Goal: Information Seeking & Learning: Learn about a topic

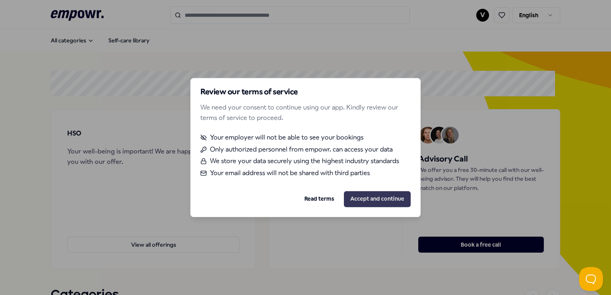
click at [352, 202] on button "Accept and continue" at bounding box center [377, 199] width 67 height 16
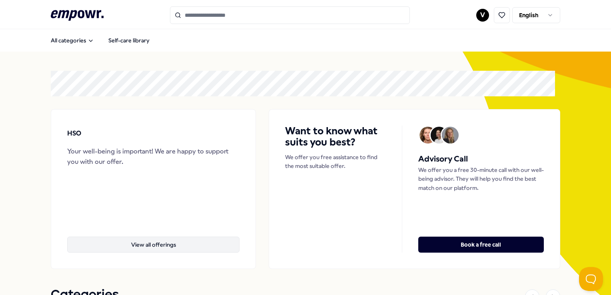
click at [138, 240] on button "View all offerings" at bounding box center [153, 245] width 172 height 16
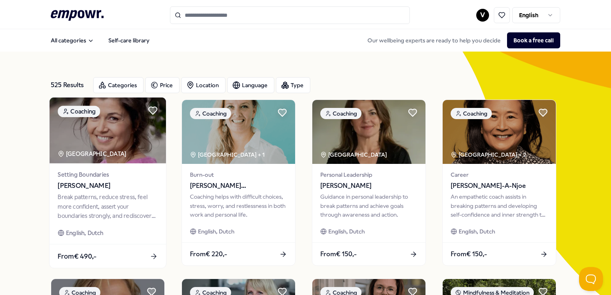
click at [69, 173] on span "Setting Boundaries" at bounding box center [108, 174] width 100 height 9
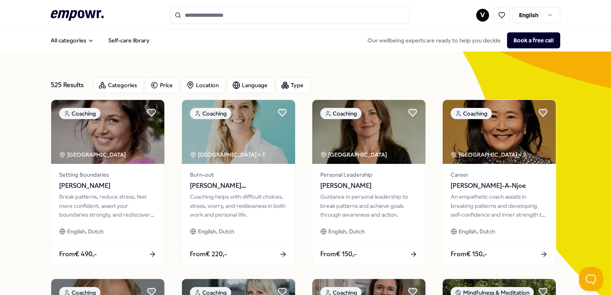
click at [478, 13] on html ".empowr-logo_svg__cls-1{fill:#03032f} V English All categories Self-care librar…" at bounding box center [305, 147] width 611 height 295
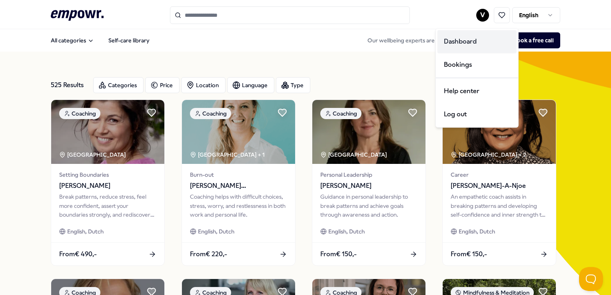
click at [470, 39] on div "Dashboard" at bounding box center [476, 41] width 79 height 23
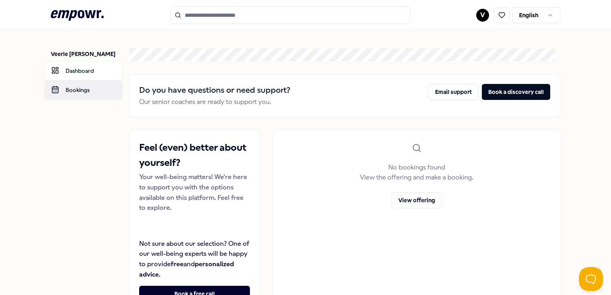
click at [85, 86] on link "Bookings" at bounding box center [83, 89] width 78 height 19
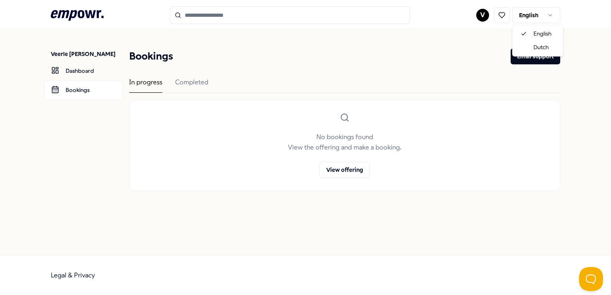
click at [532, 10] on html ".empowr-logo_svg__cls-1{fill:#03032f} V English Veerle [PERSON_NAME] Dashboard …" at bounding box center [305, 147] width 611 height 295
click at [538, 16] on html ".empowr-logo_svg__cls-1{fill:#03032f} V English Veerle [PERSON_NAME] Dashboard …" at bounding box center [305, 147] width 611 height 295
click at [92, 19] on icon ".empowr-logo_svg__cls-1{fill:#03032f}" at bounding box center [77, 15] width 53 height 15
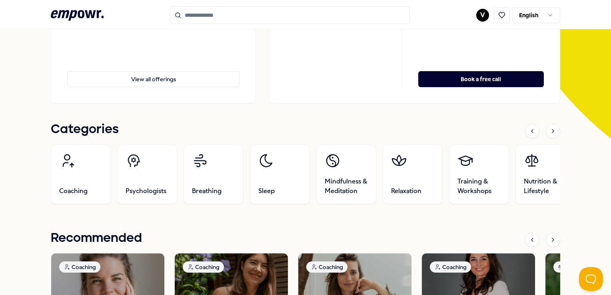
scroll to position [169, 0]
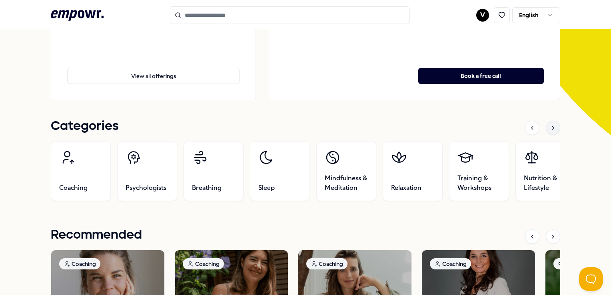
click at [550, 128] on icon at bounding box center [553, 128] width 6 height 6
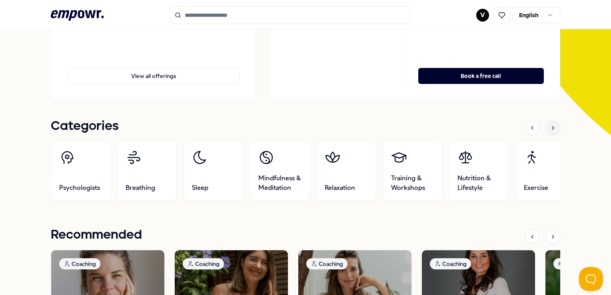
click at [550, 130] on icon at bounding box center [553, 128] width 6 height 6
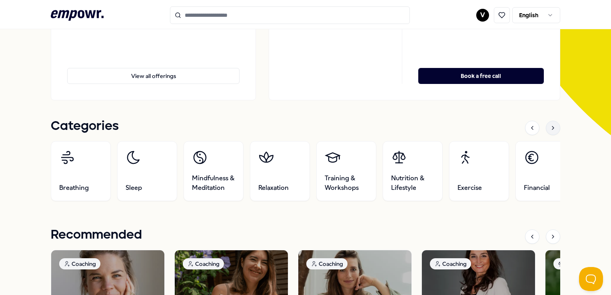
click at [550, 130] on icon at bounding box center [553, 128] width 6 height 6
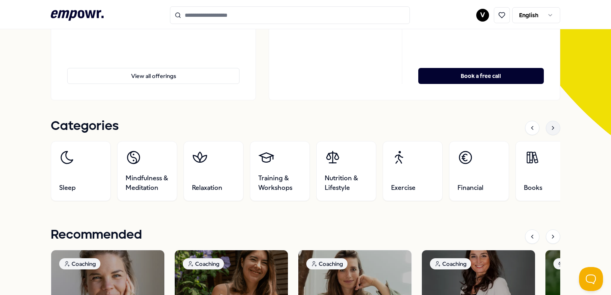
click at [550, 130] on icon at bounding box center [553, 128] width 6 height 6
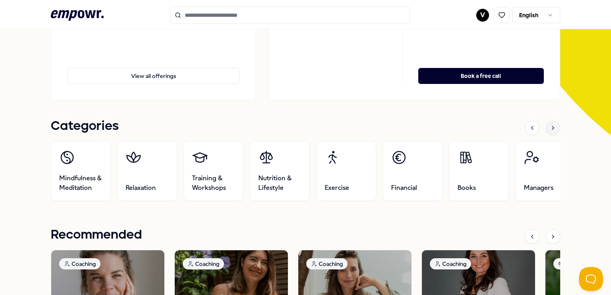
click at [550, 130] on icon at bounding box center [553, 128] width 6 height 6
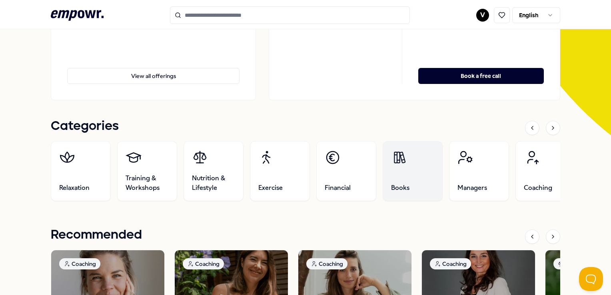
click at [414, 168] on link "Books" at bounding box center [413, 171] width 60 height 60
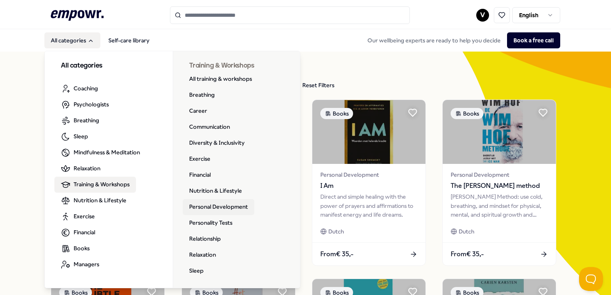
click at [202, 204] on link "Personal Development" at bounding box center [219, 207] width 72 height 16
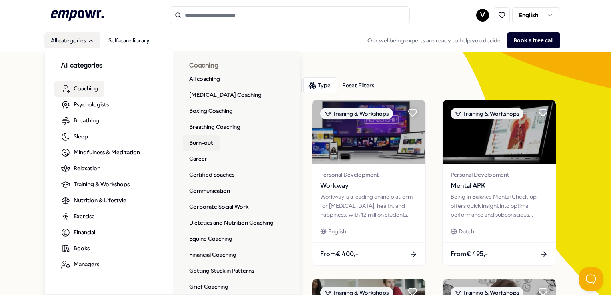
click at [202, 146] on link "Burn-out" at bounding box center [201, 143] width 37 height 16
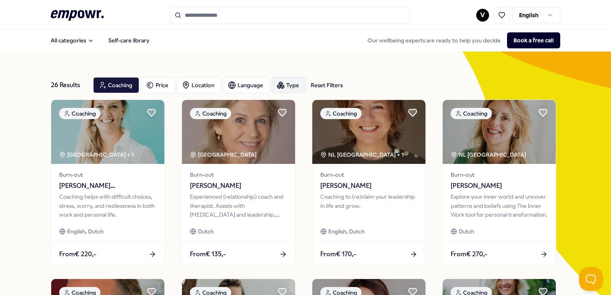
click at [284, 89] on div "Type" at bounding box center [289, 85] width 34 height 16
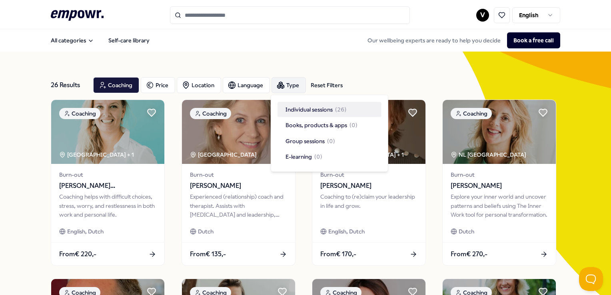
click at [292, 81] on div "Type" at bounding box center [289, 85] width 34 height 16
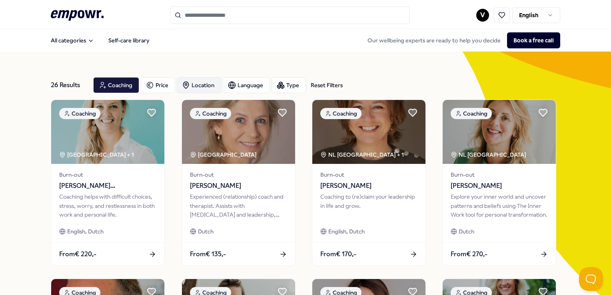
click at [195, 89] on div "Location" at bounding box center [199, 85] width 44 height 16
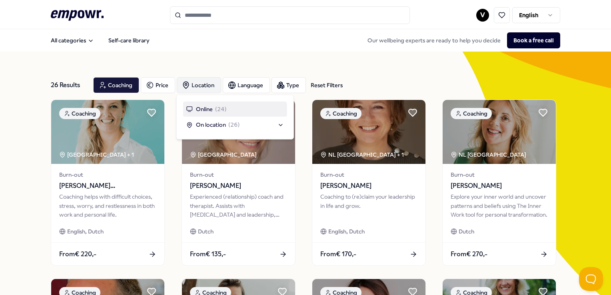
click at [195, 89] on div "Location" at bounding box center [199, 85] width 44 height 16
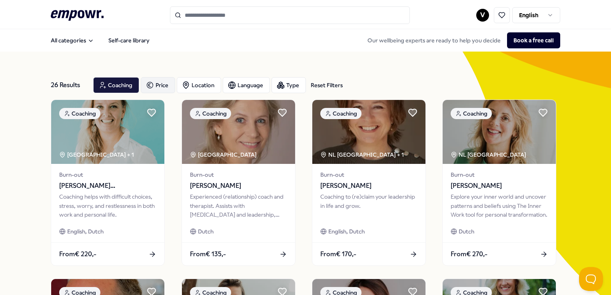
click at [173, 87] on div "Price" at bounding box center [158, 85] width 34 height 16
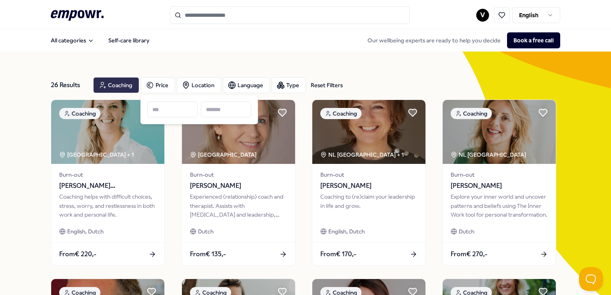
drag, startPoint x: 173, startPoint y: 87, endPoint x: 129, endPoint y: 89, distance: 44.0
click at [129, 89] on div "Coaching Price Location Language Type Reset Filters" at bounding box center [218, 85] width 250 height 16
click at [164, 83] on div "Price" at bounding box center [158, 85] width 34 height 16
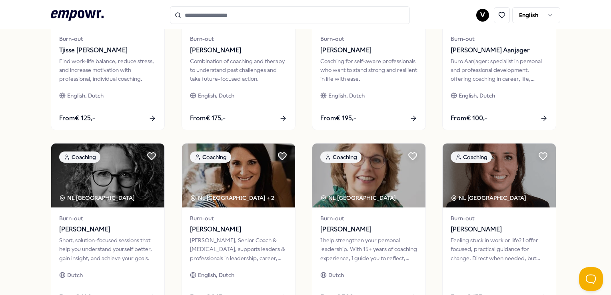
scroll to position [419, 0]
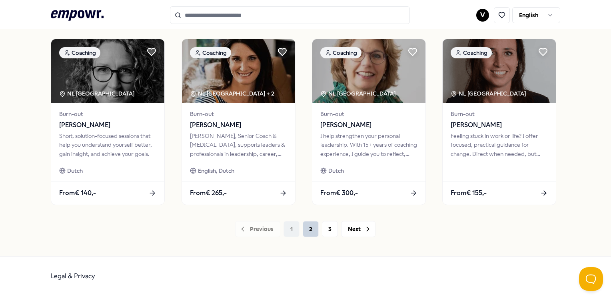
click at [306, 225] on button "2" at bounding box center [311, 229] width 16 height 16
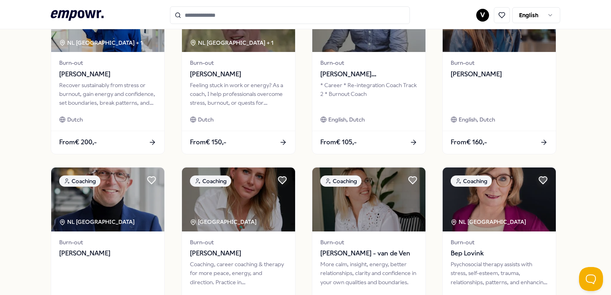
scroll to position [419, 0]
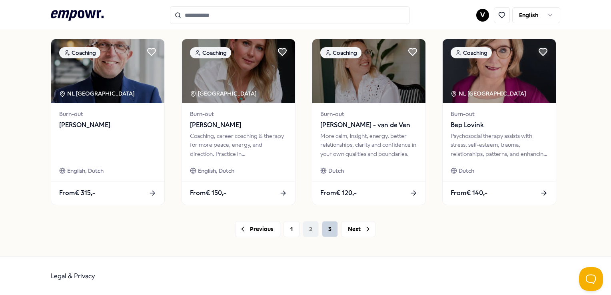
click at [330, 229] on button "3" at bounding box center [330, 229] width 16 height 16
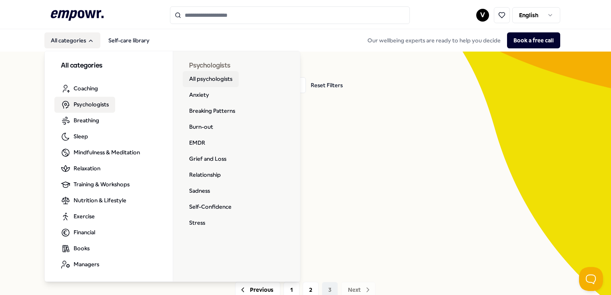
click at [200, 73] on link "All psychologists" at bounding box center [211, 79] width 56 height 16
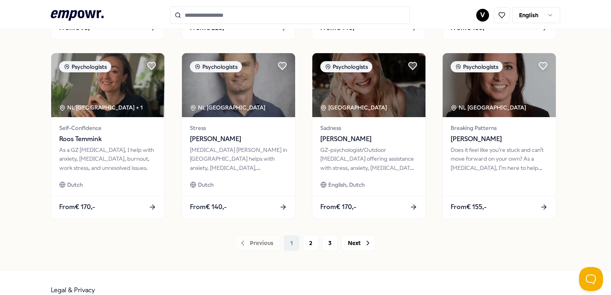
scroll to position [406, 0]
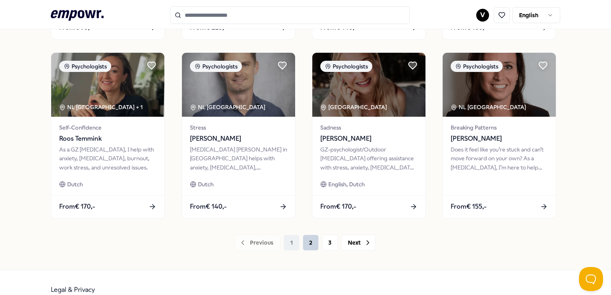
click at [311, 239] on button "2" at bounding box center [311, 243] width 16 height 16
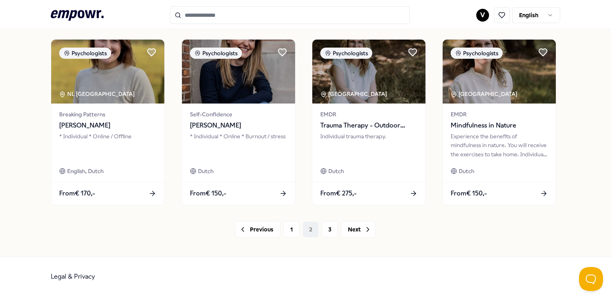
scroll to position [419, 0]
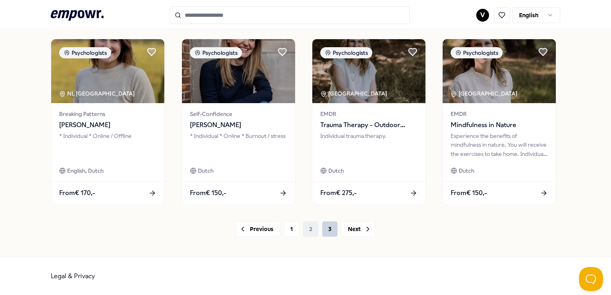
click at [326, 225] on button "3" at bounding box center [330, 229] width 16 height 16
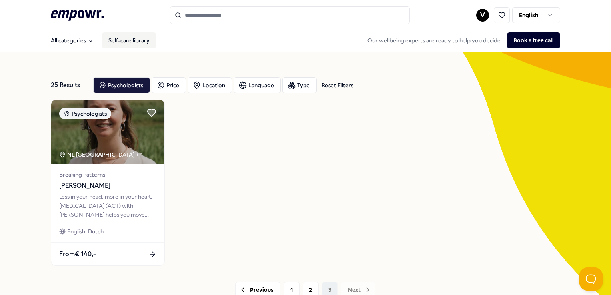
click at [109, 36] on link "Self-care library" at bounding box center [129, 40] width 54 height 16
